Goal: Transaction & Acquisition: Purchase product/service

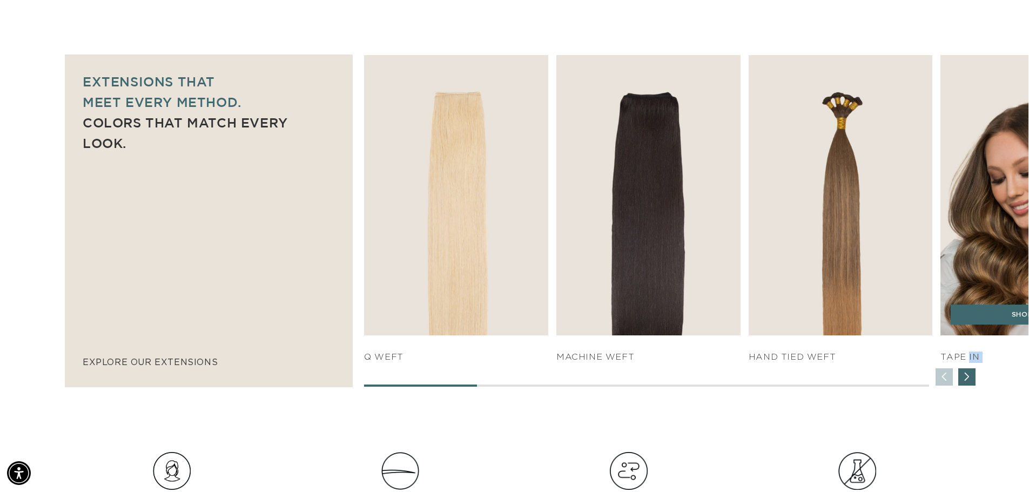
drag, startPoint x: 430, startPoint y: 386, endPoint x: 967, endPoint y: 357, distance: 537.1
click at [967, 357] on div "SHOP NOW q weft SHOP NOW Machine Weft SHOP NOW" at bounding box center [696, 221] width 664 height 332
click at [972, 315] on link "SHOP NOW" at bounding box center [1033, 315] width 164 height 21
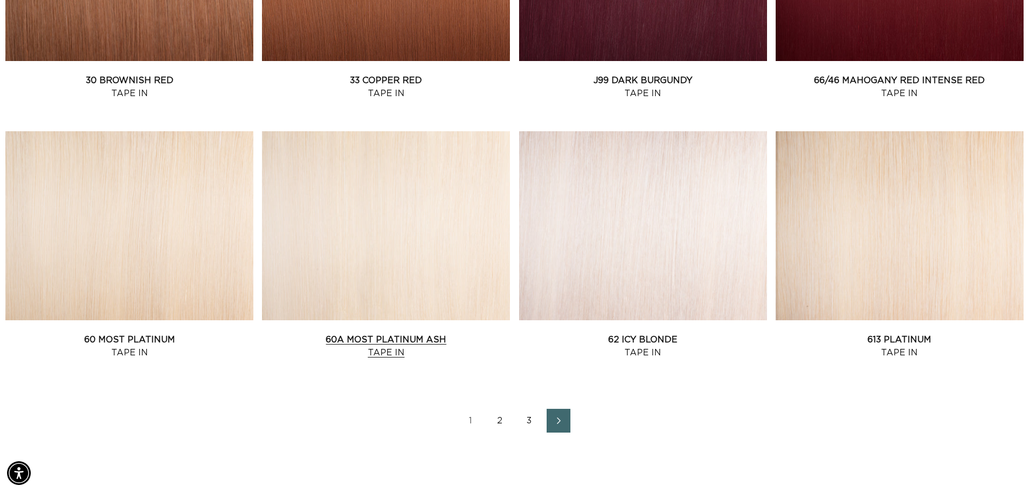
click at [360, 333] on link "60A Most Platinum Ash Tape In" at bounding box center [386, 346] width 248 height 26
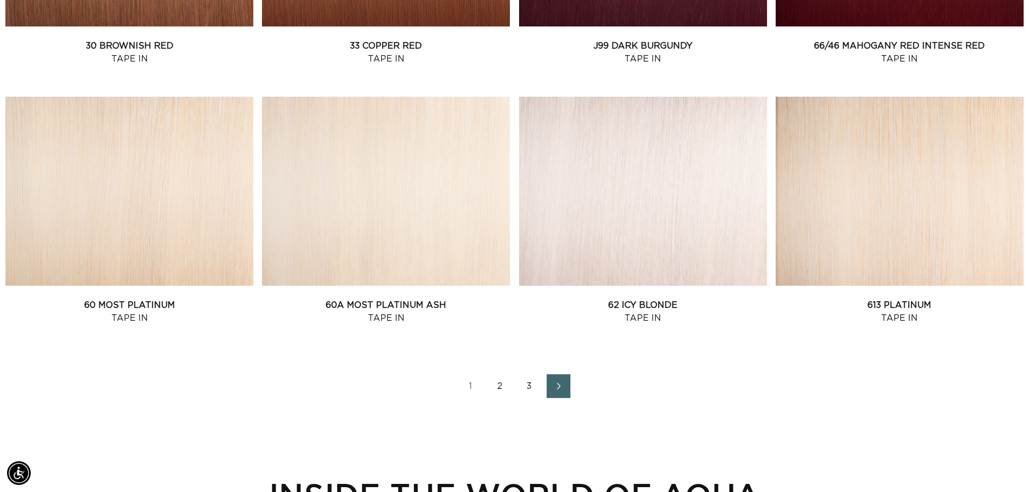
click at [650, 299] on link "62 Icy Blonde Tape In" at bounding box center [643, 312] width 248 height 26
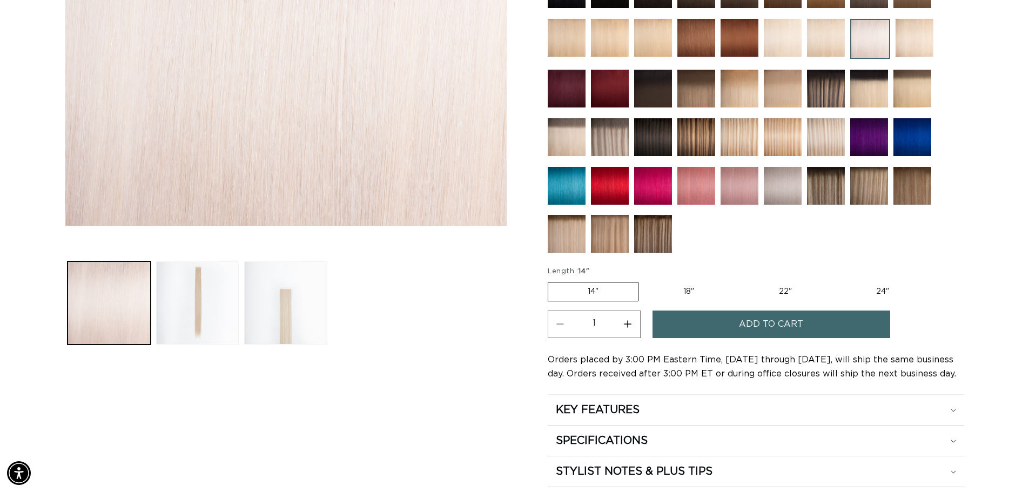
scroll to position [0, 952]
click at [561, 293] on label "14" Variant sold out or unavailable" at bounding box center [593, 291] width 91 height 19
click at [551, 280] on input "14" Variant sold out or unavailable" at bounding box center [550, 280] width 1 height 1
click at [206, 284] on button "Load image 2 in gallery view" at bounding box center [197, 302] width 83 height 83
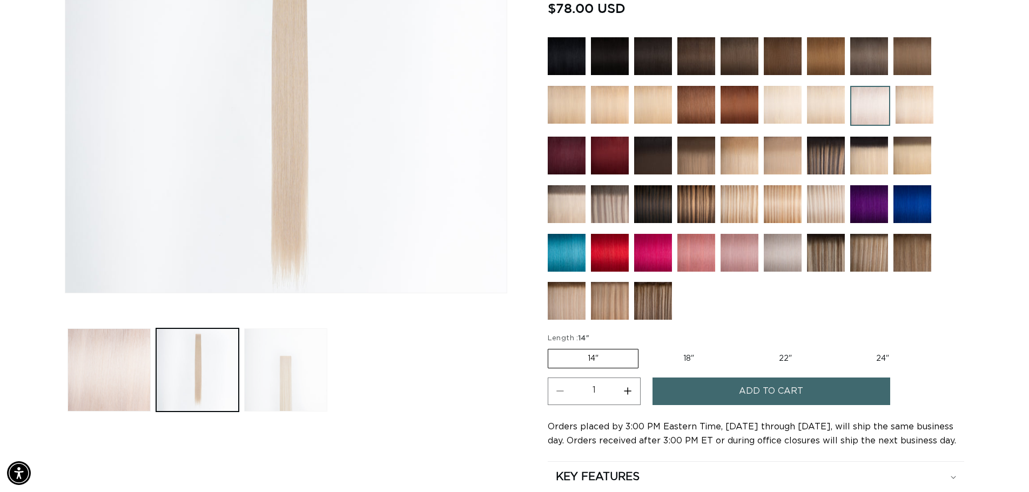
scroll to position [0, 1904]
click at [279, 366] on button "Load image 3 in gallery view" at bounding box center [285, 369] width 83 height 83
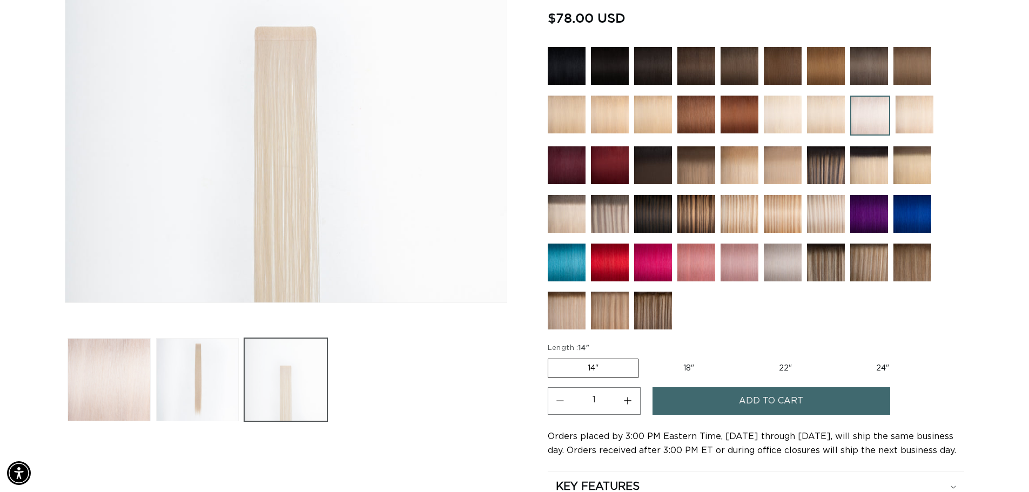
scroll to position [365, 0]
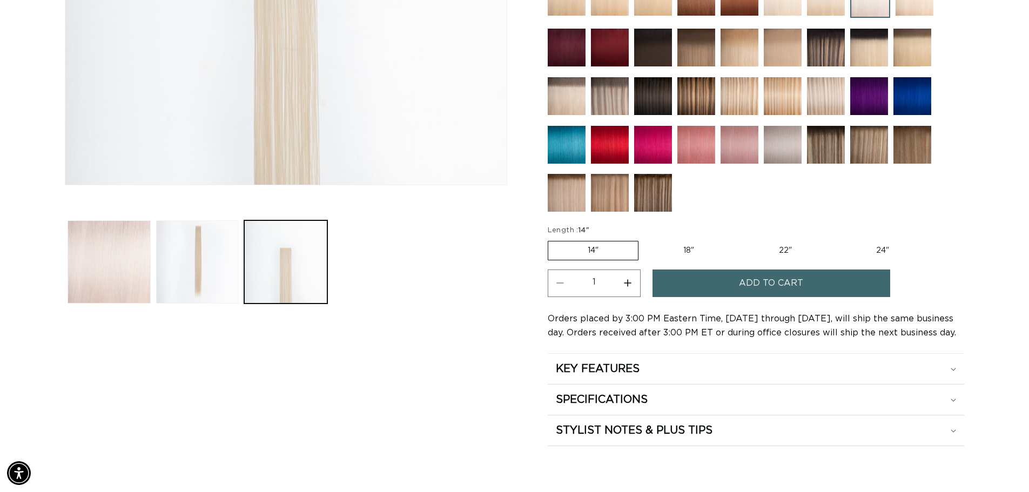
click at [609, 255] on label "14" Variant sold out or unavailable" at bounding box center [593, 250] width 91 height 19
click at [551, 239] on input "14" Variant sold out or unavailable" at bounding box center [550, 239] width 1 height 1
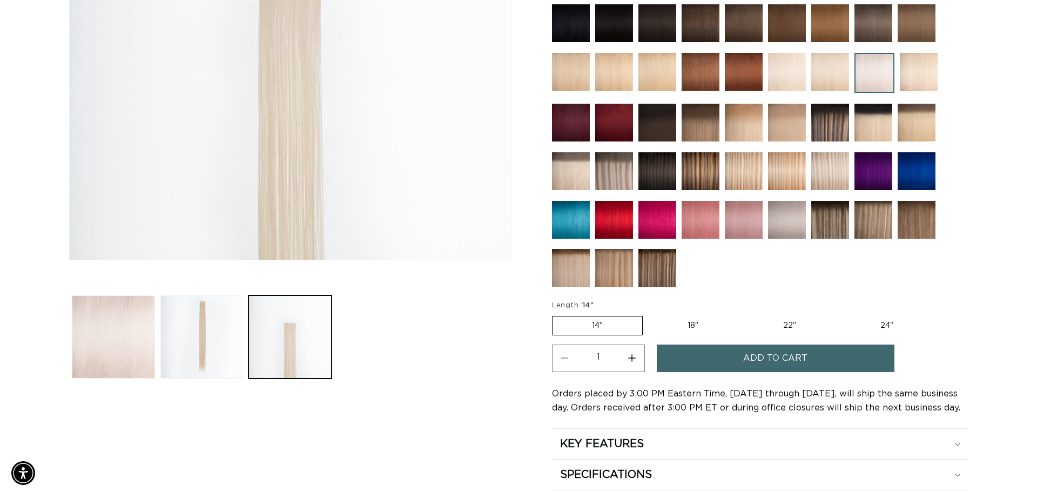
scroll to position [299, 0]
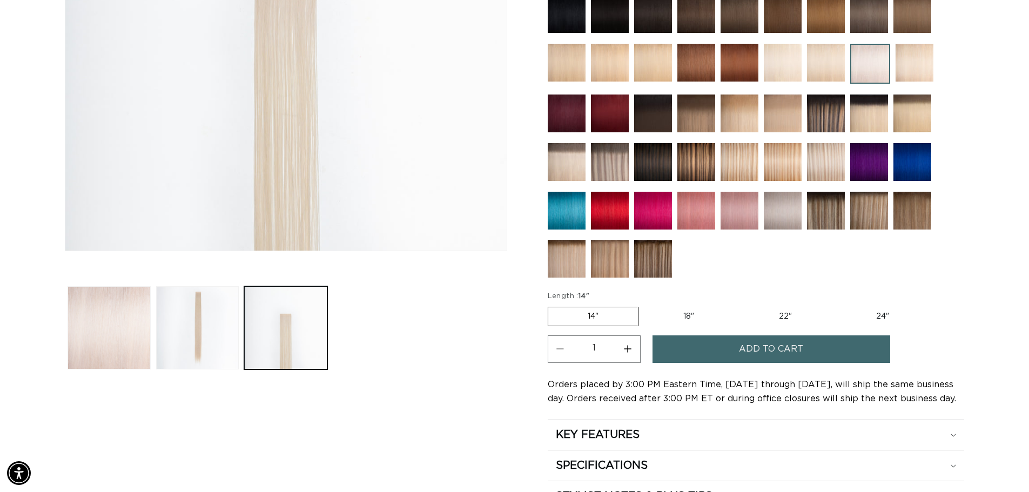
click at [758, 349] on span "Add to cart" at bounding box center [771, 349] width 64 height 28
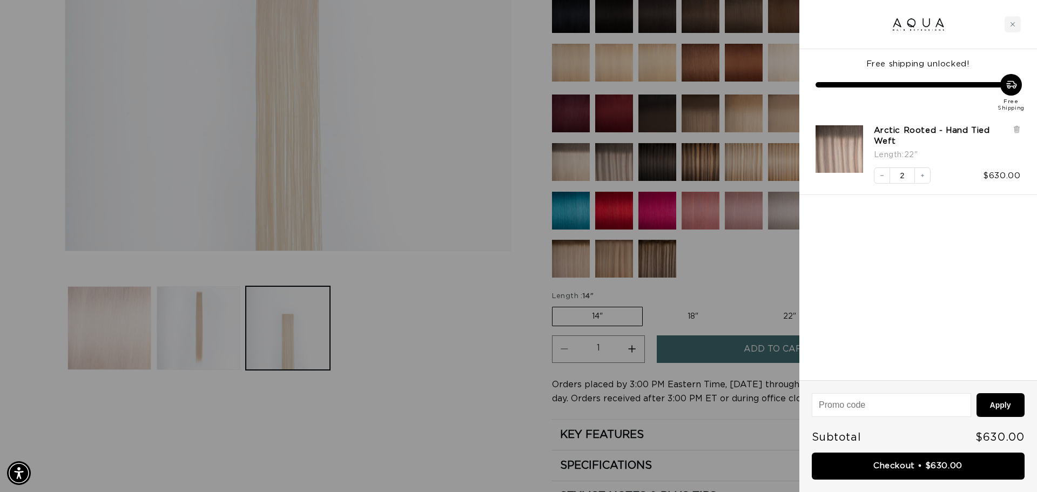
scroll to position [0, 0]
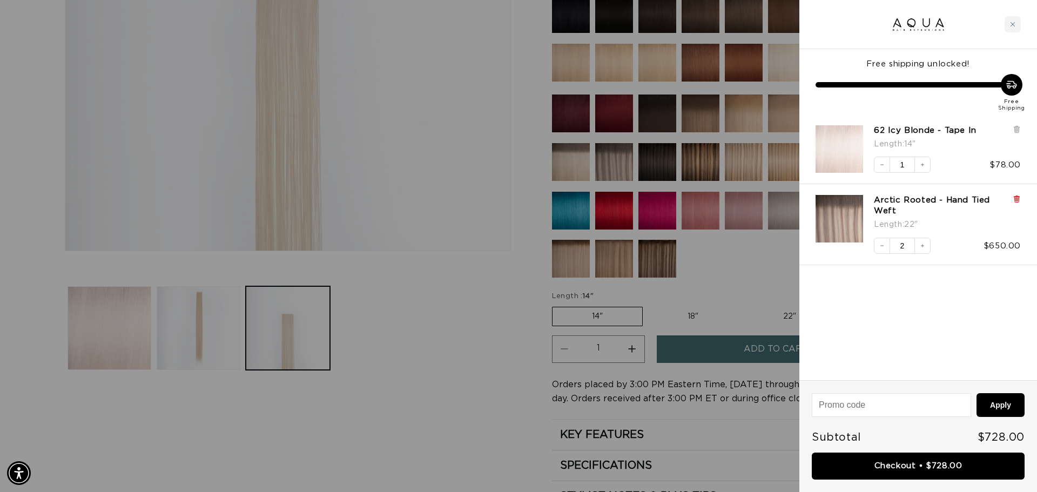
click at [1020, 199] on icon at bounding box center [1017, 199] width 8 height 8
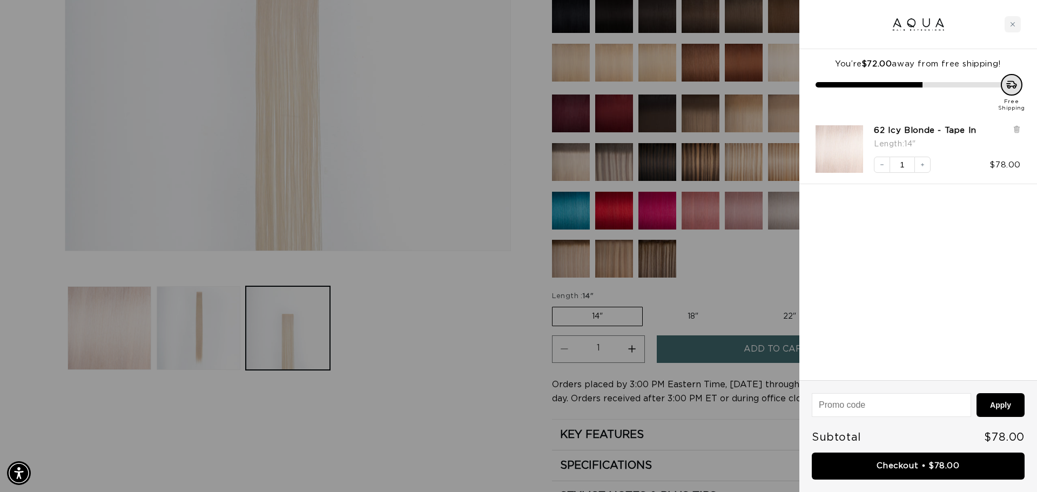
scroll to position [0, 1921]
click at [841, 158] on img "62 Icy Blonde - Tape In - 14&quot;" at bounding box center [840, 149] width 48 height 48
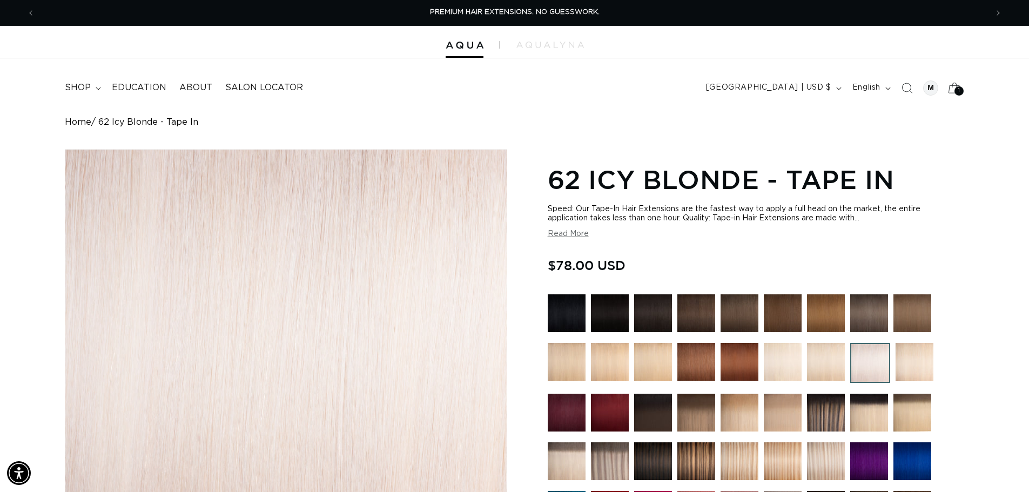
click at [962, 91] on div "1 1 item" at bounding box center [958, 90] width 9 height 9
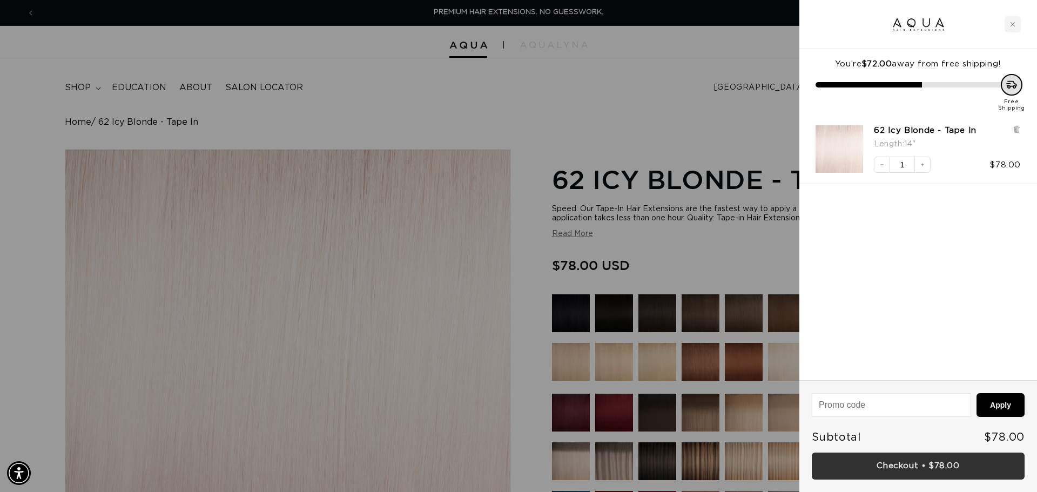
click at [940, 467] on link "Checkout • $78.00" at bounding box center [918, 467] width 213 height 28
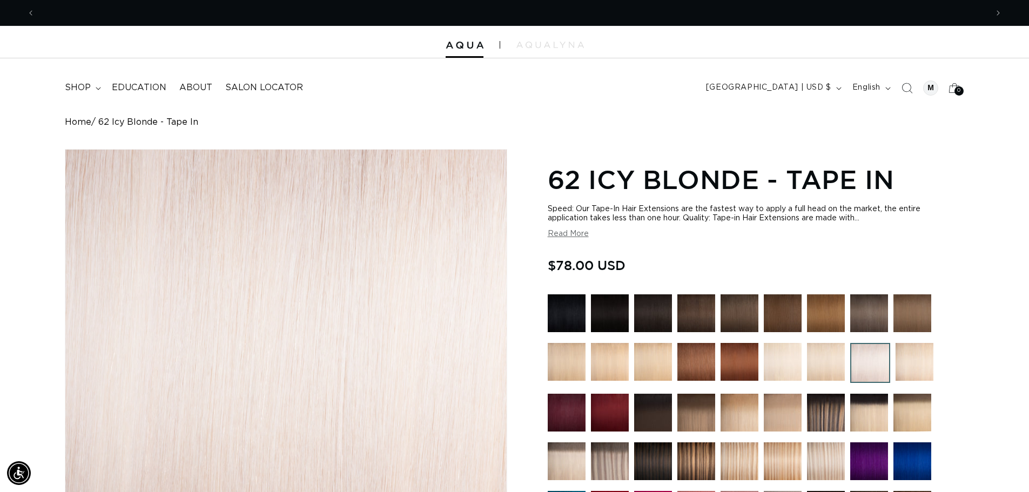
scroll to position [0, 952]
click at [940, 97] on shop-user-avatar at bounding box center [930, 87] width 21 height 21
click at [938, 96] on shop-user-avatar at bounding box center [930, 87] width 21 height 21
click at [931, 91] on div at bounding box center [930, 87] width 15 height 15
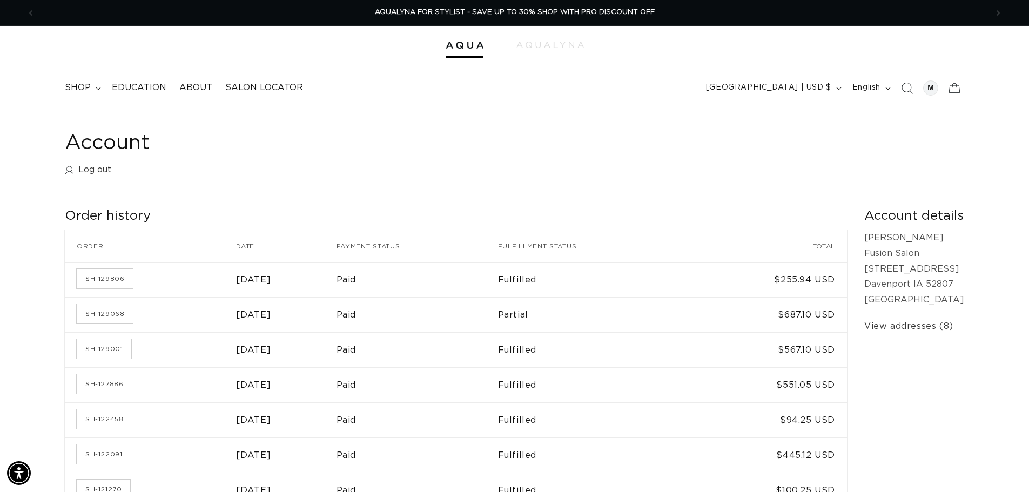
click at [908, 90] on icon "Search" at bounding box center [906, 87] width 11 height 11
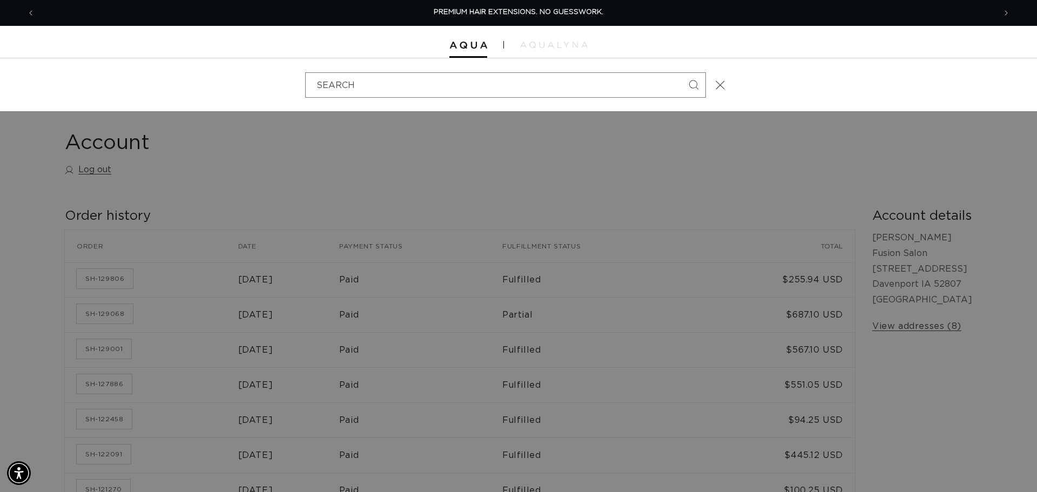
click at [0, 85] on div "Search" at bounding box center [0, 85] width 0 height 0
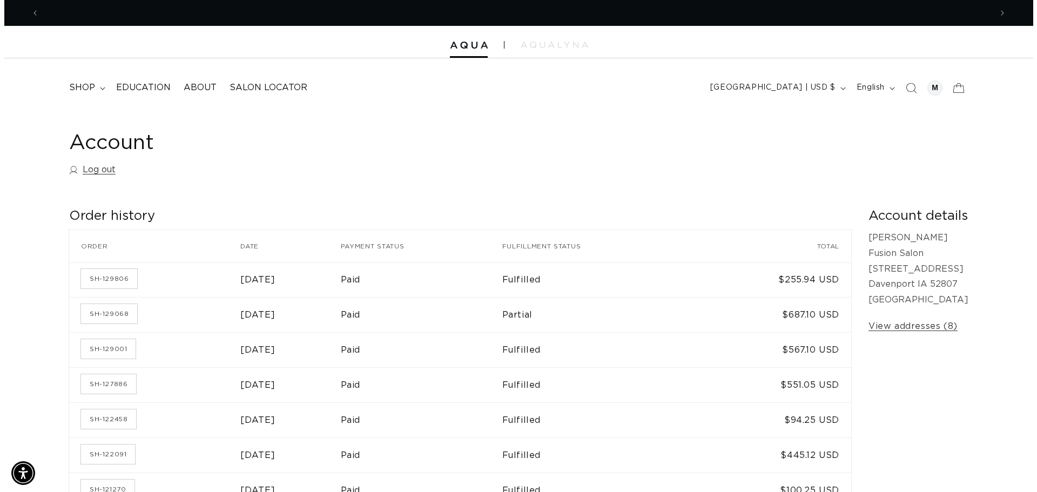
scroll to position [0, 952]
click at [957, 88] on icon at bounding box center [954, 88] width 24 height 24
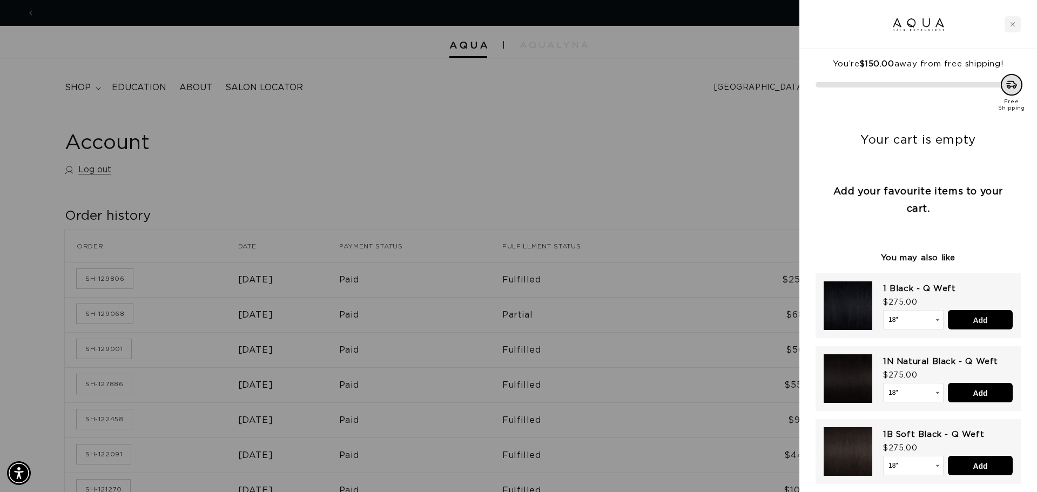
scroll to position [0, 1921]
click at [989, 323] on input "Add" at bounding box center [980, 319] width 65 height 19
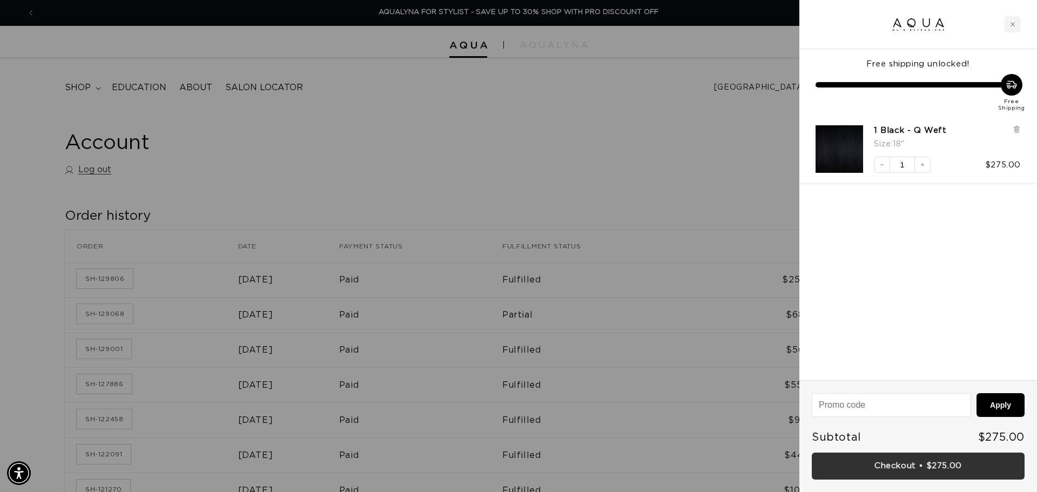
click at [950, 469] on link "Checkout • $275.00" at bounding box center [918, 467] width 213 height 28
